Goal: Task Accomplishment & Management: Manage account settings

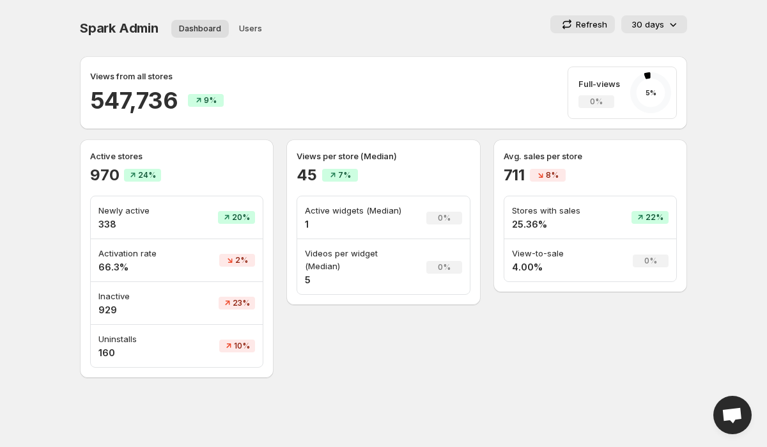
click at [655, 24] on p "30 days" at bounding box center [648, 24] width 33 height 13
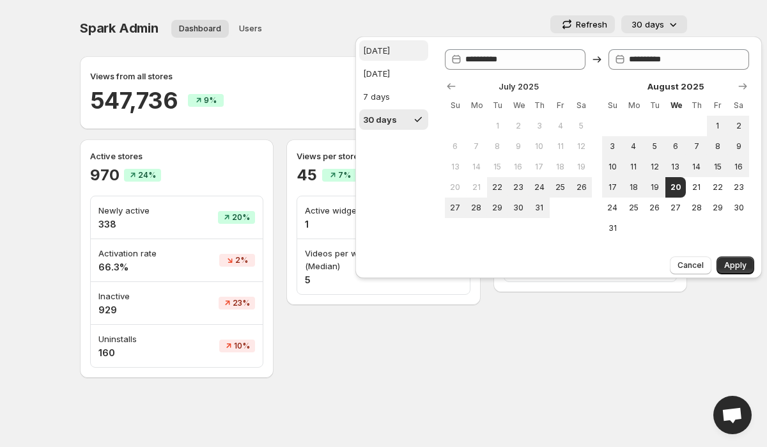
click at [400, 49] on button "[DATE]" at bounding box center [393, 50] width 69 height 20
type input "**********"
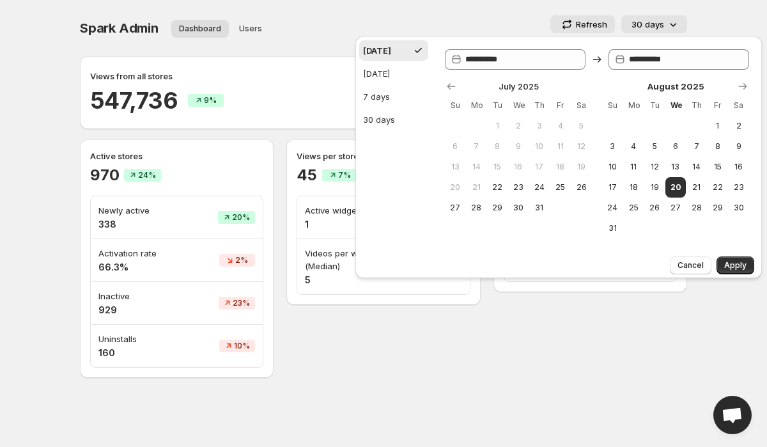
click at [660, 20] on p "30 days" at bounding box center [648, 24] width 33 height 13
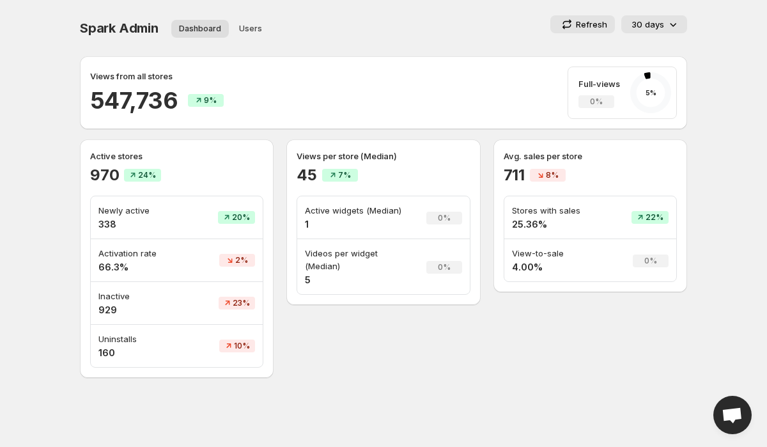
click at [342, 34] on div "Spark Admin Dashboard Users More views Dashboard Users More views Refresh 30 da…" at bounding box center [383, 28] width 607 height 26
click at [651, 22] on p "30 days" at bounding box center [648, 24] width 33 height 13
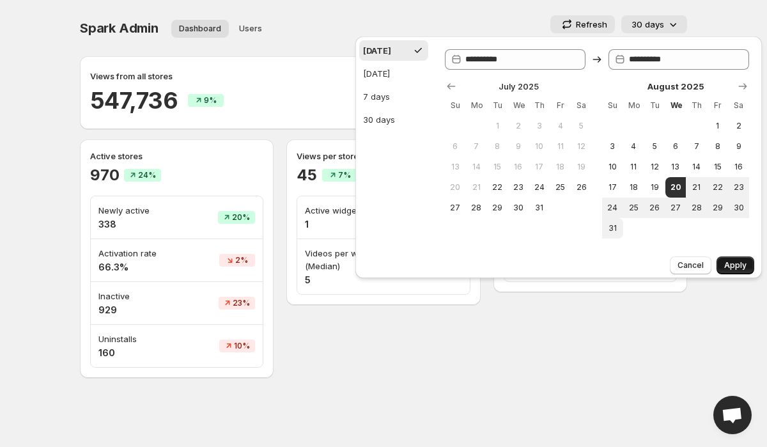
click at [743, 268] on span "Apply" at bounding box center [735, 265] width 22 height 10
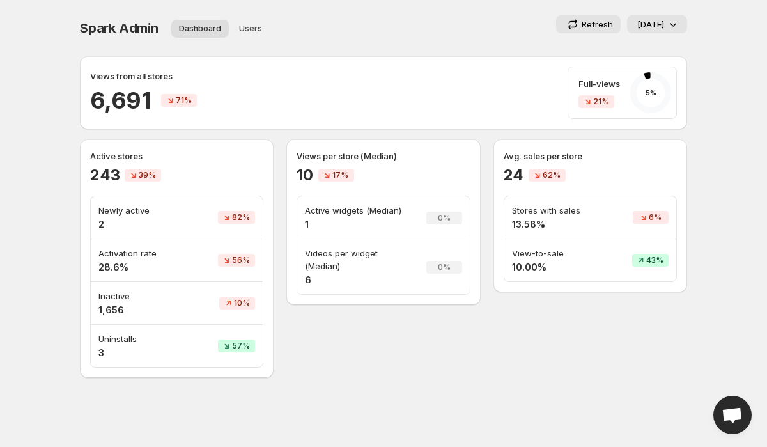
click at [667, 21] on icon at bounding box center [673, 24] width 13 height 13
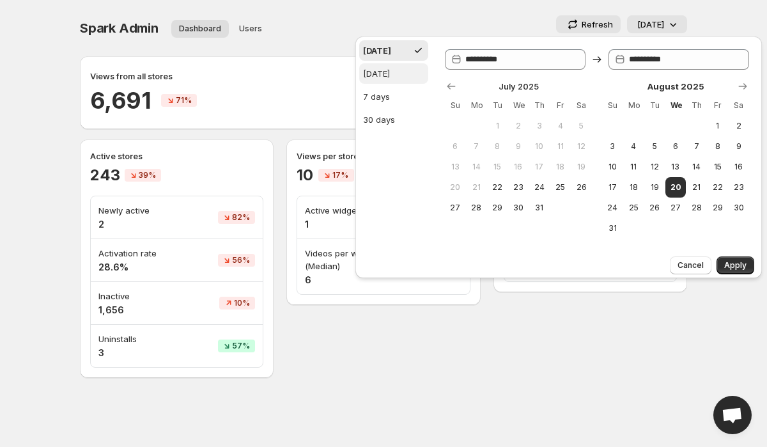
click at [411, 72] on button "[DATE]" at bounding box center [393, 73] width 69 height 20
type input "**********"
click at [737, 260] on button "Apply" at bounding box center [736, 265] width 38 height 18
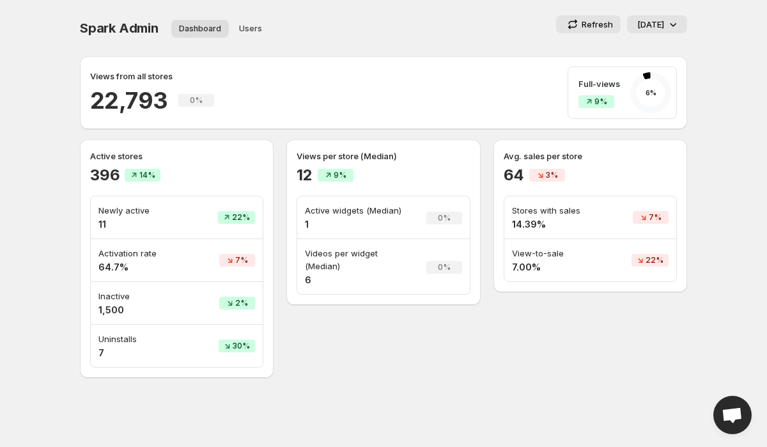
click at [675, 22] on icon at bounding box center [673, 24] width 13 height 13
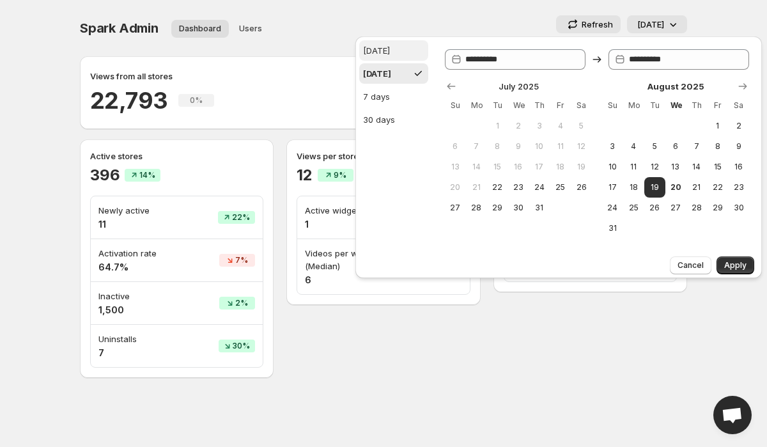
click at [393, 54] on button "[DATE]" at bounding box center [393, 50] width 69 height 20
type input "**********"
click at [743, 265] on span "Apply" at bounding box center [735, 265] width 22 height 10
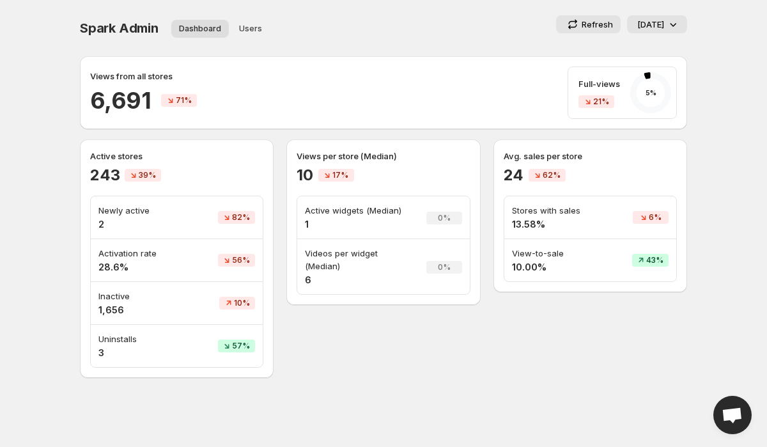
click at [661, 31] on button "[DATE]" at bounding box center [657, 24] width 60 height 18
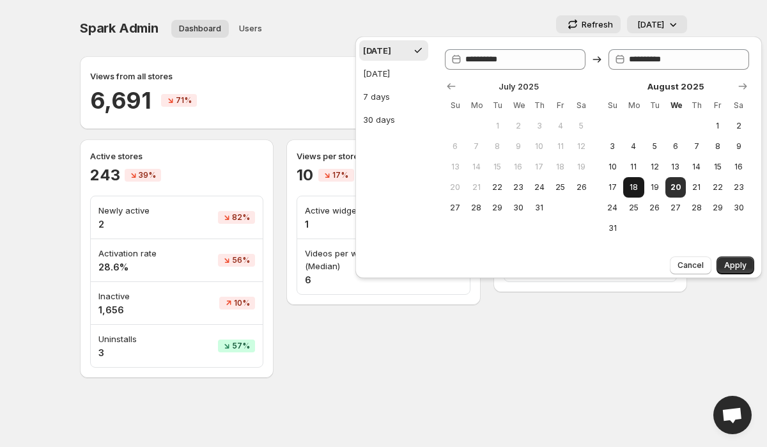
click at [636, 190] on span "18" at bounding box center [633, 187] width 11 height 10
type input "**********"
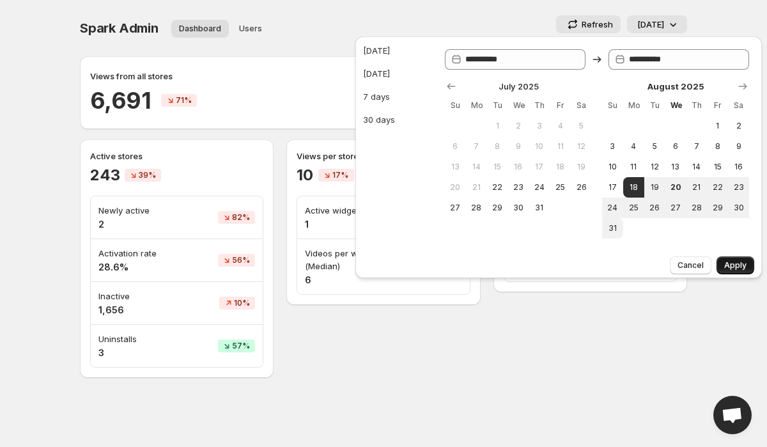
click at [731, 264] on span "Apply" at bounding box center [735, 265] width 22 height 10
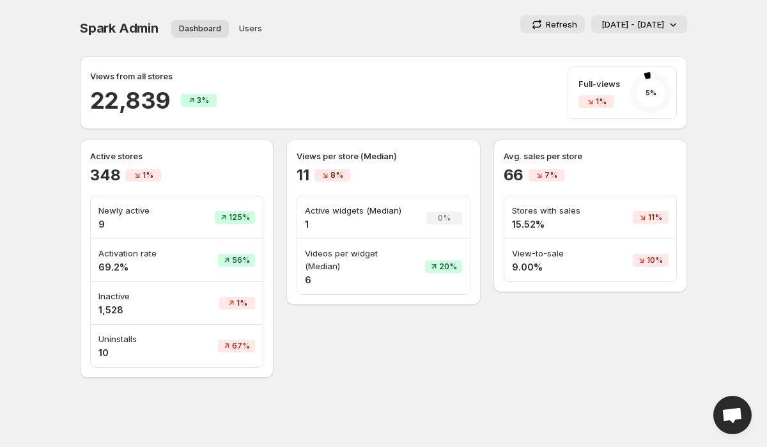
click at [604, 22] on p "[DATE] - [DATE]" at bounding box center [633, 24] width 63 height 13
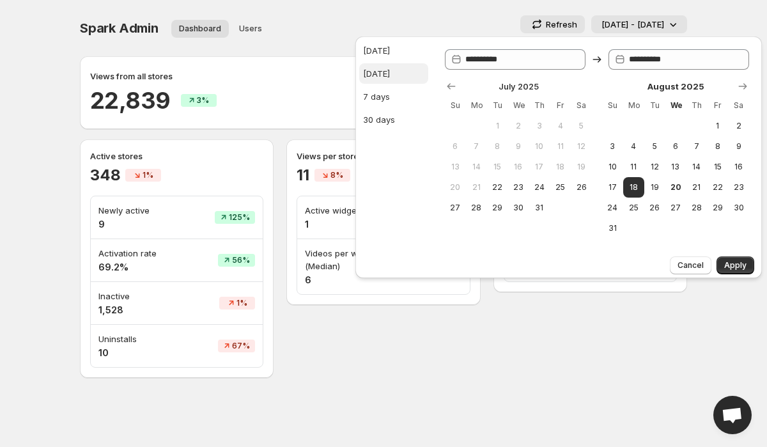
click at [379, 70] on div "[DATE]" at bounding box center [376, 73] width 27 height 13
type input "**********"
click at [735, 260] on span "Apply" at bounding box center [735, 265] width 22 height 10
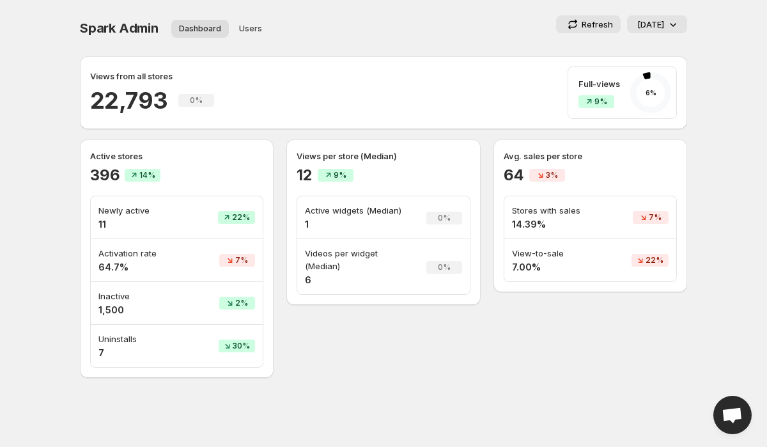
click at [668, 27] on icon at bounding box center [673, 24] width 13 height 13
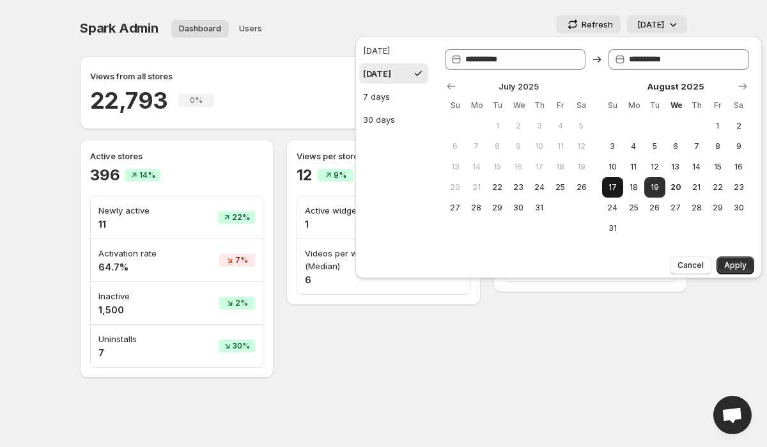
click at [611, 189] on span "17" at bounding box center [612, 187] width 11 height 10
type input "**********"
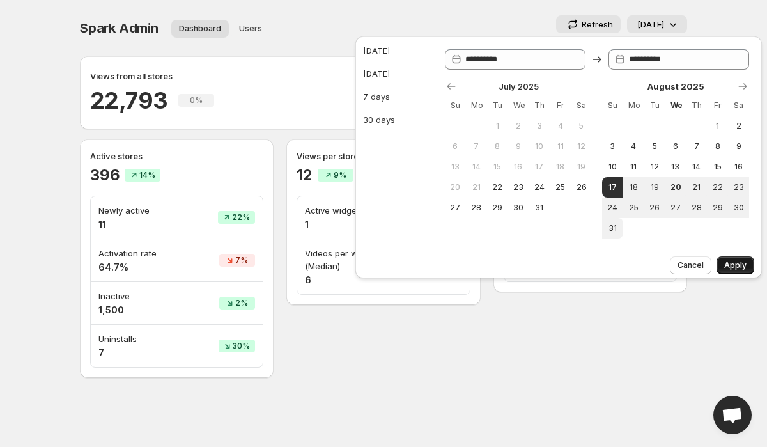
click at [735, 264] on span "Apply" at bounding box center [735, 265] width 22 height 10
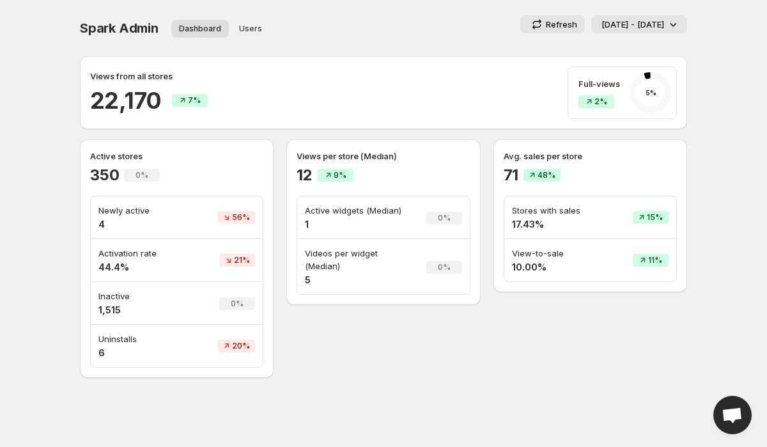
click at [608, 33] on button "[DATE] - [DATE]" at bounding box center [639, 24] width 96 height 18
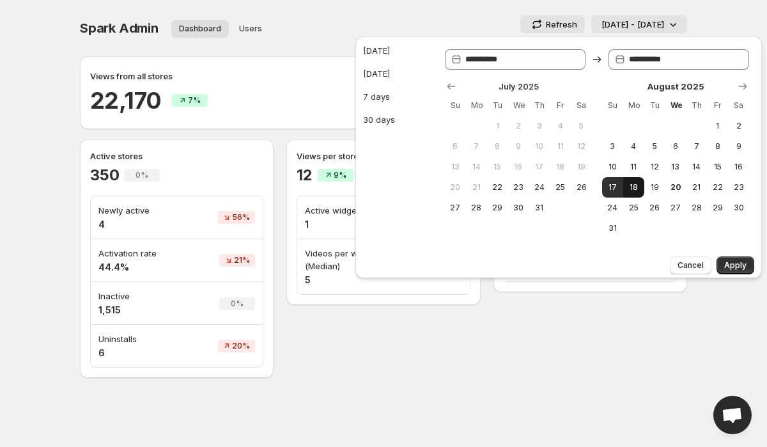
click at [631, 189] on span "18" at bounding box center [633, 187] width 11 height 10
type input "**********"
click at [637, 187] on span "18" at bounding box center [633, 187] width 11 height 10
type input "**********"
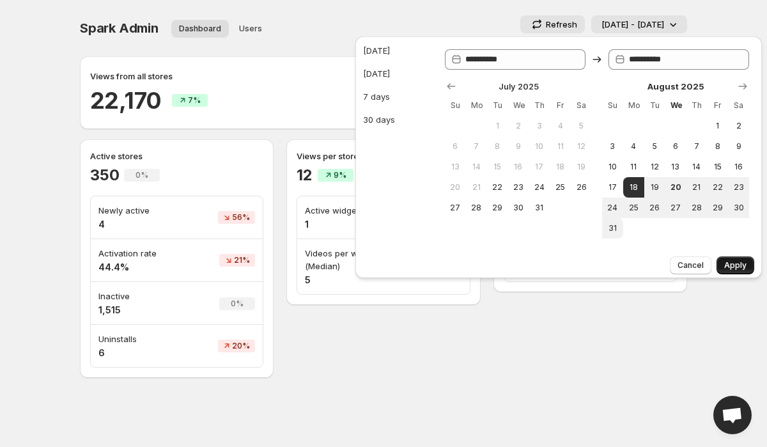
click at [733, 268] on span "Apply" at bounding box center [735, 265] width 22 height 10
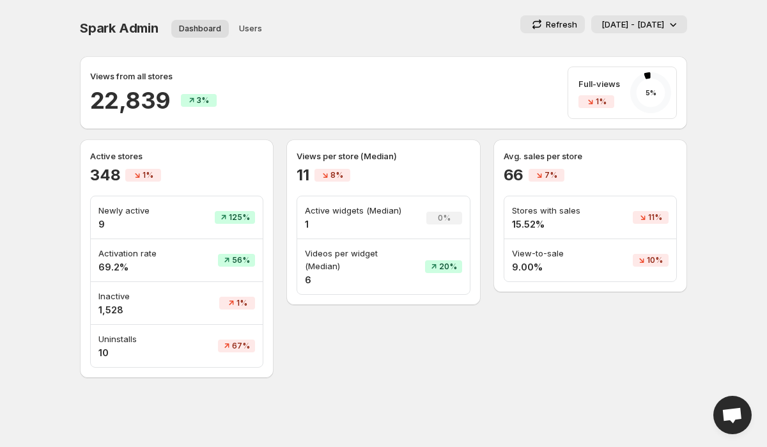
click at [604, 22] on p "[DATE] - [DATE]" at bounding box center [633, 24] width 63 height 13
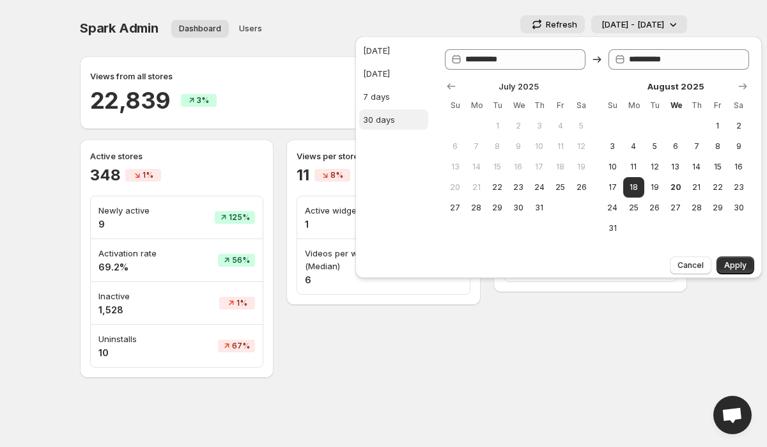
click at [408, 126] on button "30 days" at bounding box center [393, 119] width 69 height 20
type input "**********"
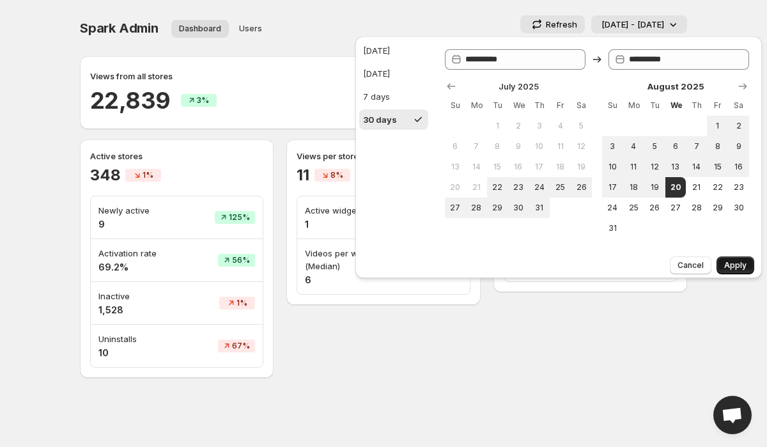
click at [735, 270] on span "Apply" at bounding box center [735, 265] width 22 height 10
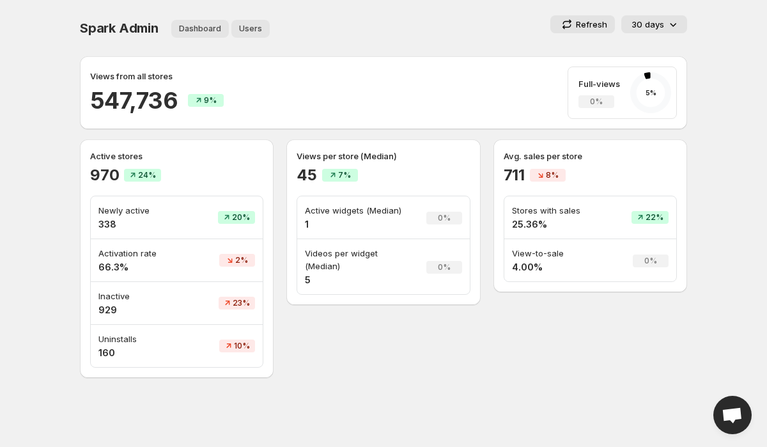
click at [244, 30] on span "Users" at bounding box center [250, 29] width 23 height 10
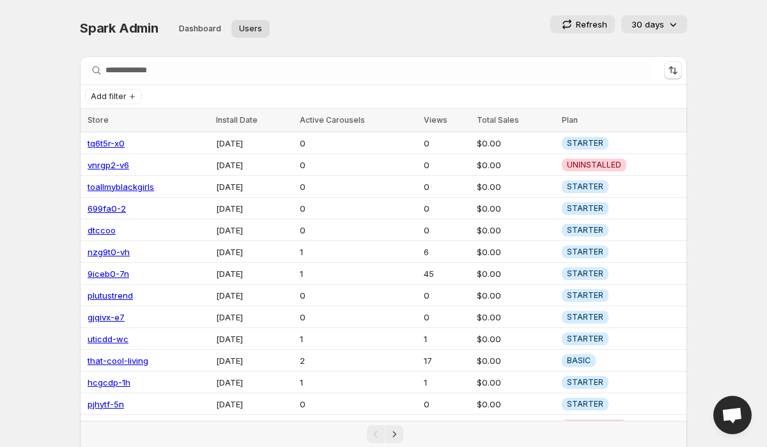
click at [565, 16] on button "Refresh" at bounding box center [582, 24] width 65 height 18
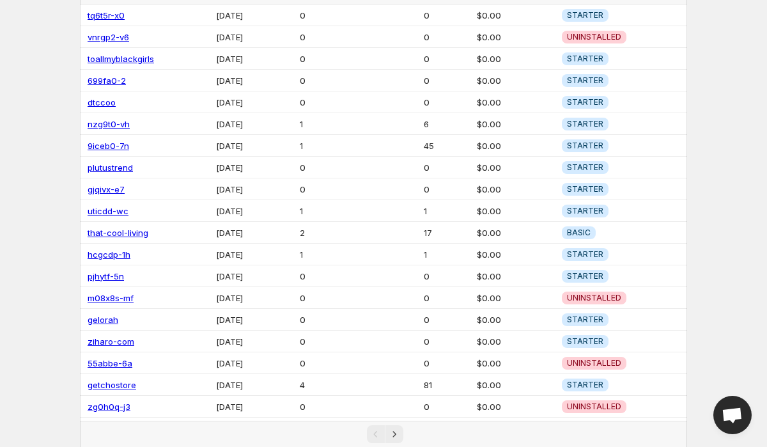
scroll to position [139, 0]
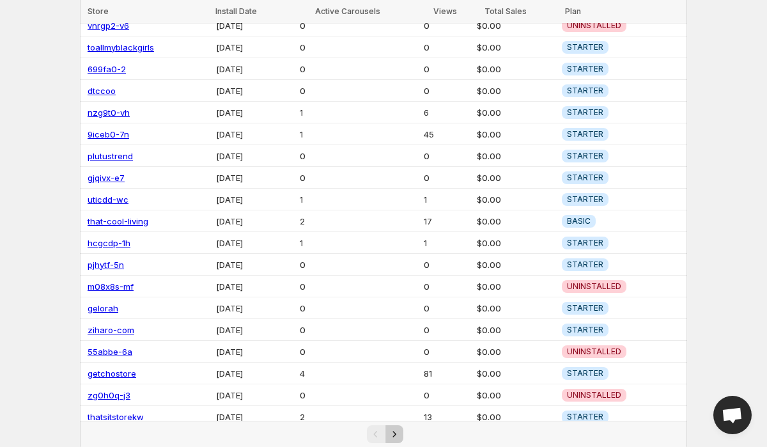
click at [397, 435] on icon "Next" at bounding box center [394, 434] width 13 height 13
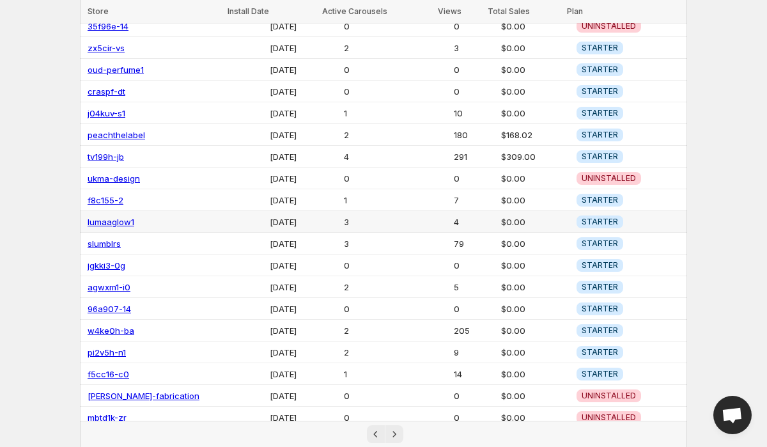
scroll to position [139, 0]
click at [393, 430] on icon "Next" at bounding box center [394, 434] width 13 height 13
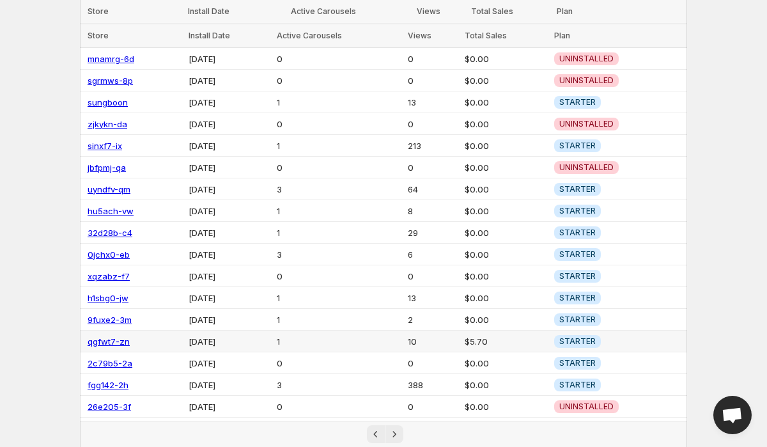
scroll to position [139, 0]
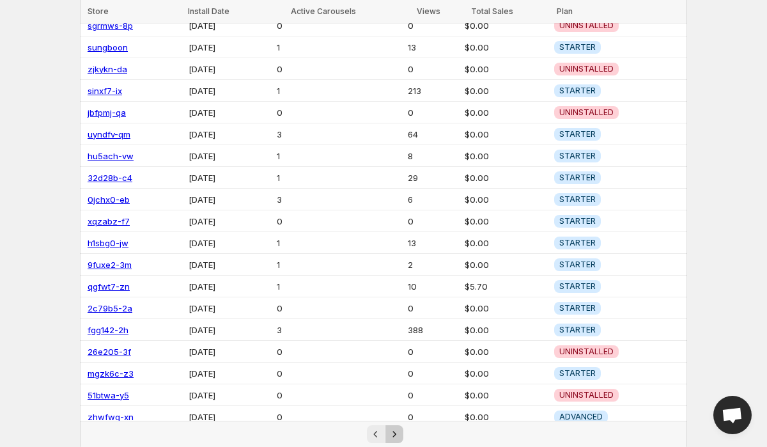
click at [391, 429] on icon "Next" at bounding box center [394, 434] width 13 height 13
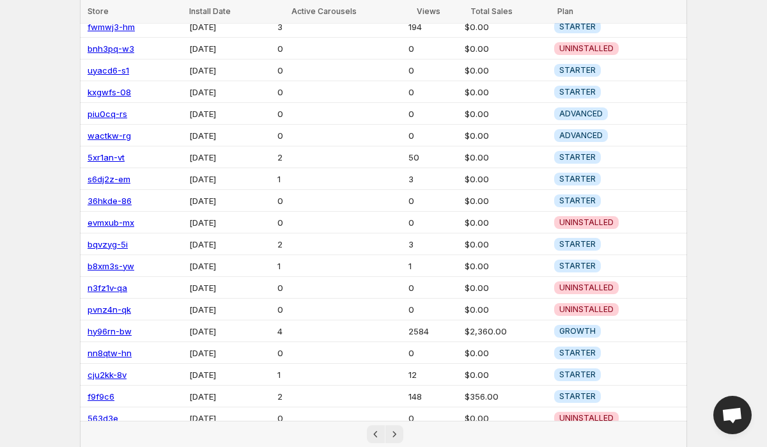
scroll to position [139, 0]
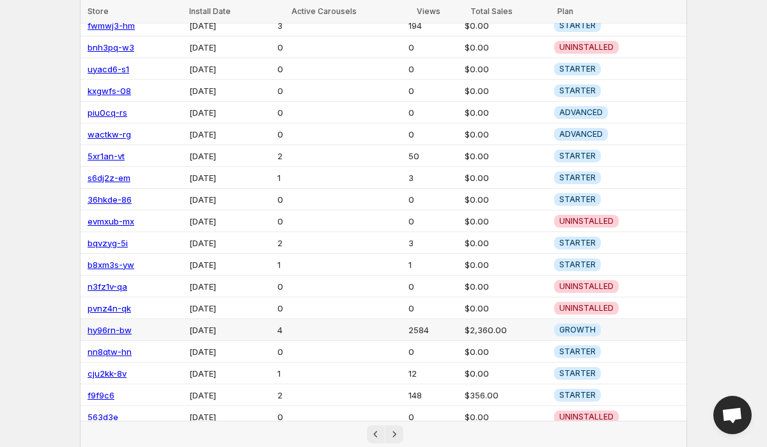
click at [104, 325] on link "hy96rn-bw" at bounding box center [110, 330] width 44 height 10
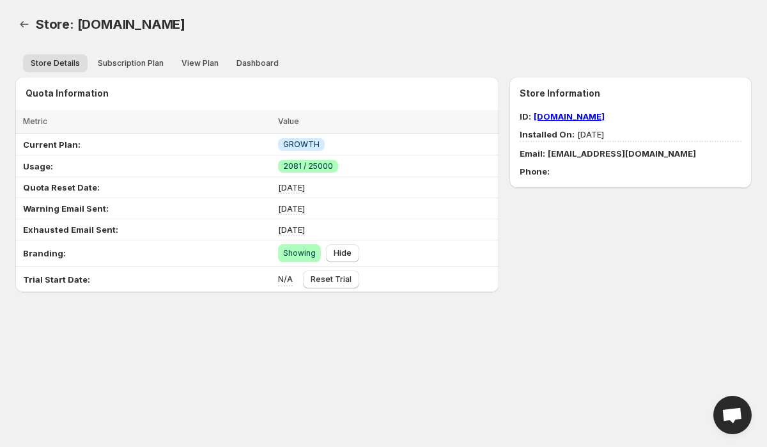
click at [562, 115] on link "[DOMAIN_NAME]" at bounding box center [569, 116] width 71 height 10
click at [253, 58] on span "Dashboard" at bounding box center [258, 63] width 42 height 10
